Goal: Information Seeking & Learning: Understand process/instructions

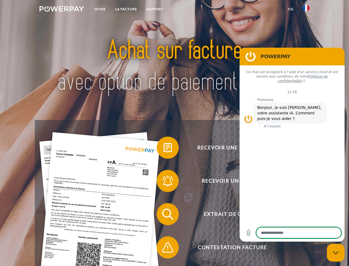
click at [62, 10] on img at bounding box center [62, 9] width 45 height 6
click at [307, 10] on img at bounding box center [306, 8] width 7 height 7
click at [291, 9] on link "CG" at bounding box center [291, 9] width 15 height 10
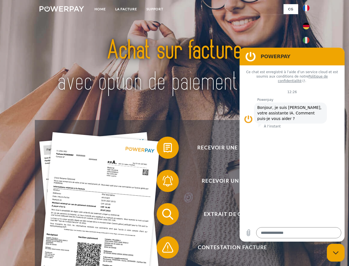
click at [164, 149] on span at bounding box center [160, 148] width 28 height 28
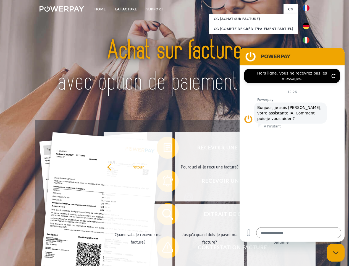
click at [164, 182] on div "Recevoir une facture ? Recevoir un rappel? Extrait de compte retour" at bounding box center [174, 230] width 279 height 221
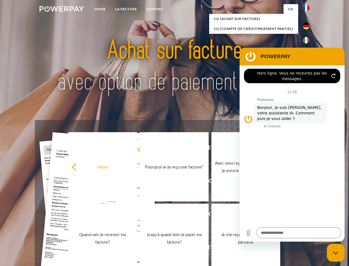
click at [164, 215] on link "Jusqu'à quand dois-je payer ma facture?" at bounding box center [174, 237] width 69 height 69
click at [164, 248] on span at bounding box center [160, 247] width 28 height 28
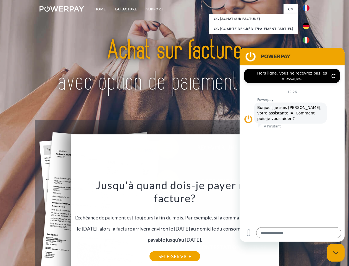
click at [336, 252] on icon "Fermer la fenêtre de messagerie" at bounding box center [336, 253] width 6 height 4
type textarea "*"
